Goal: Task Accomplishment & Management: Manage account settings

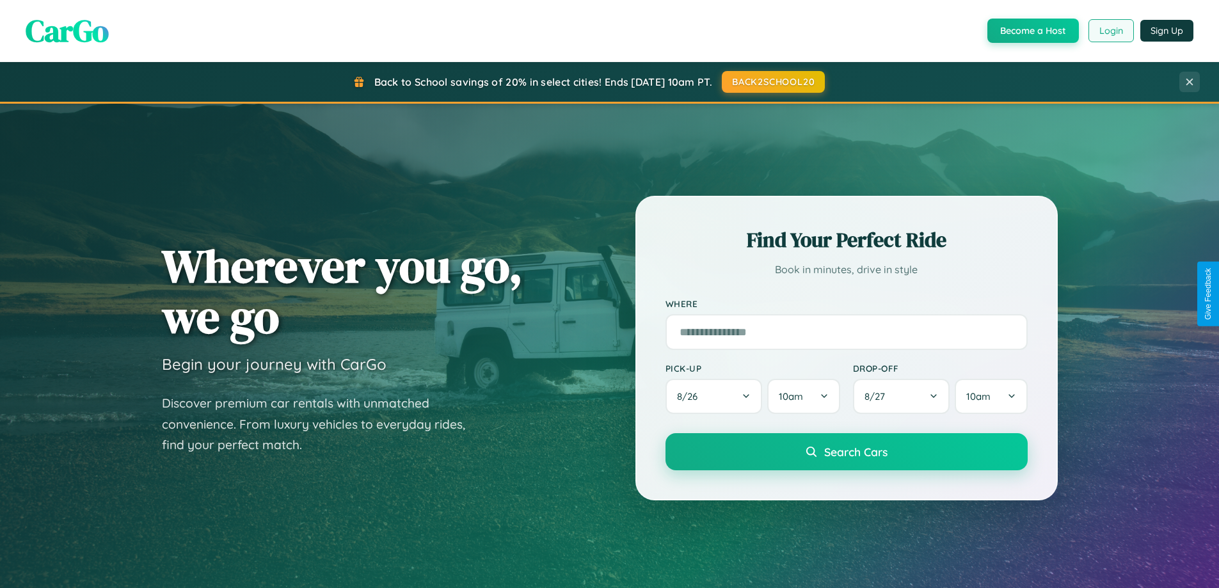
click at [1110, 31] on button "Login" at bounding box center [1110, 30] width 45 height 23
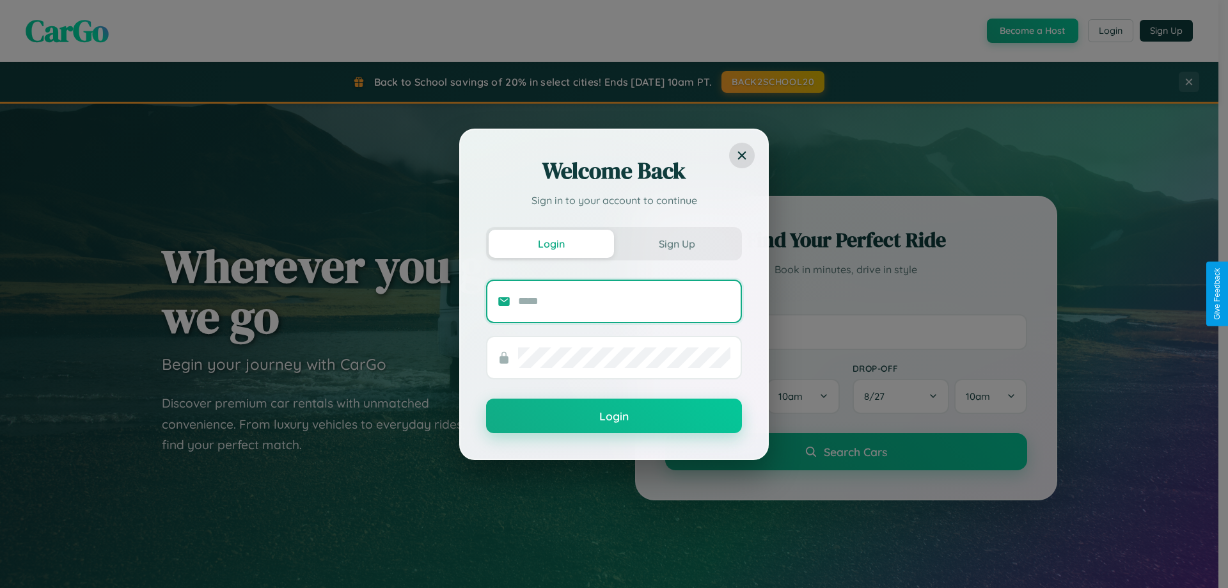
click at [624, 301] on input "text" at bounding box center [624, 301] width 212 height 20
type input "**********"
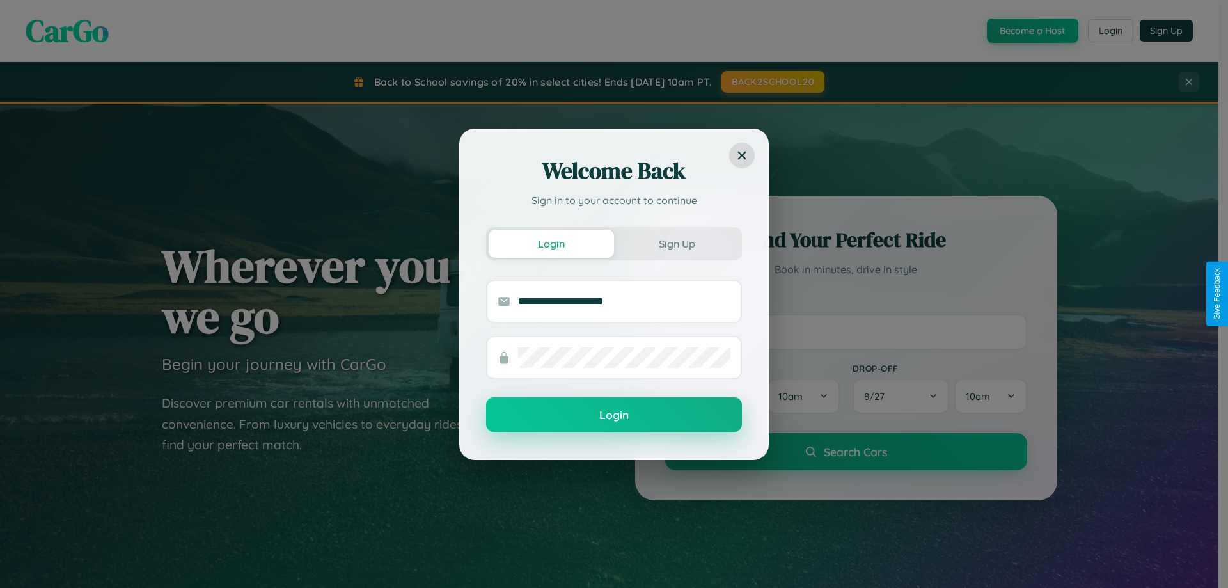
click at [614, 415] on button "Login" at bounding box center [614, 414] width 256 height 35
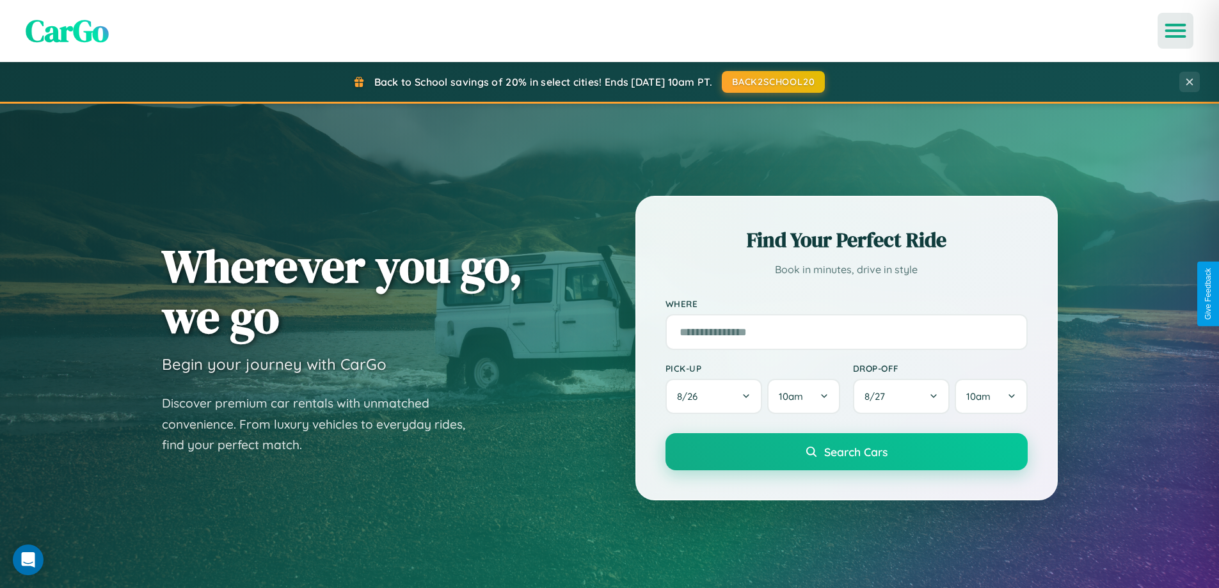
click at [1175, 31] on icon "Open menu" at bounding box center [1175, 31] width 19 height 12
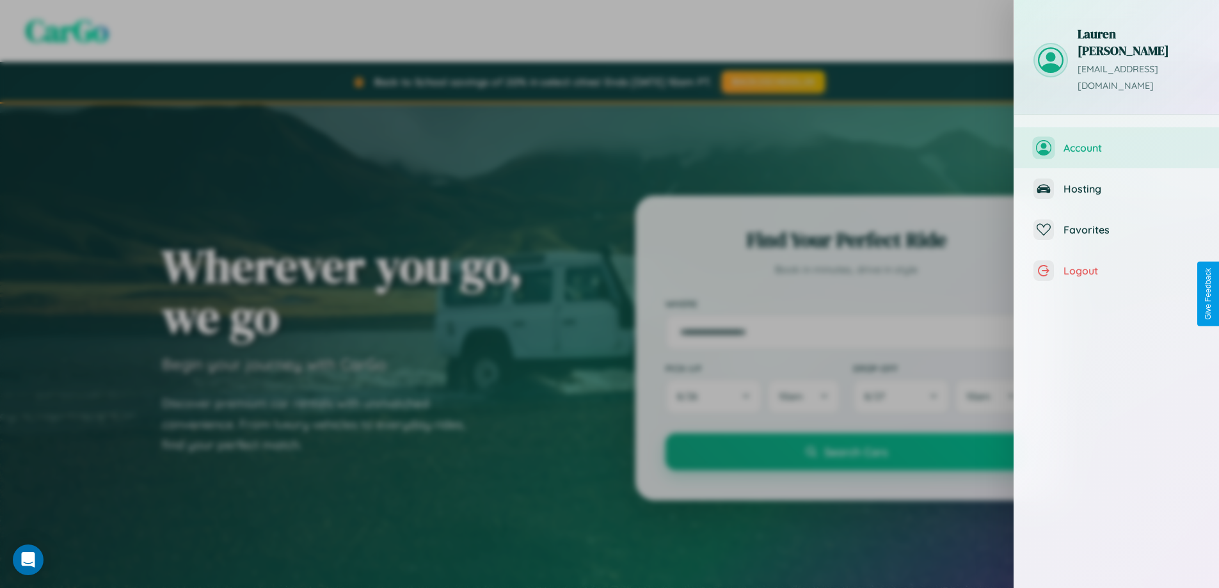
click at [1116, 141] on span "Account" at bounding box center [1131, 147] width 136 height 13
